Goal: Find specific page/section

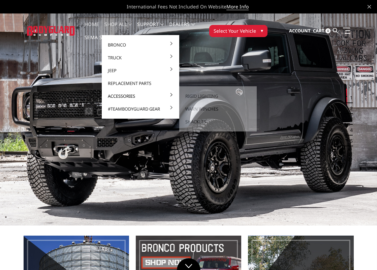
click at [131, 96] on link "Accessories" at bounding box center [141, 96] width 72 height 13
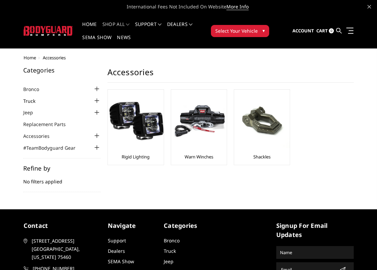
click at [32, 98] on link "Truck" at bounding box center [33, 100] width 21 height 7
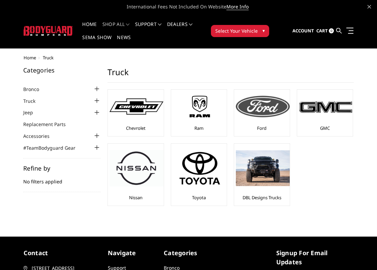
click at [272, 104] on img at bounding box center [263, 107] width 54 height 22
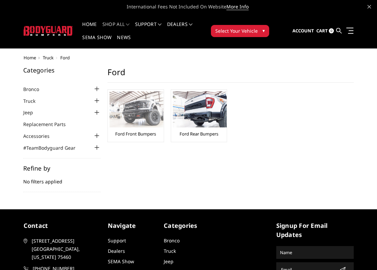
click at [144, 115] on img at bounding box center [137, 109] width 54 height 36
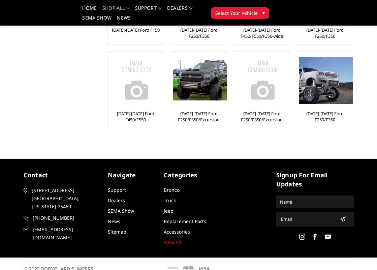
scroll to position [262, 0]
